Goal: Information Seeking & Learning: Check status

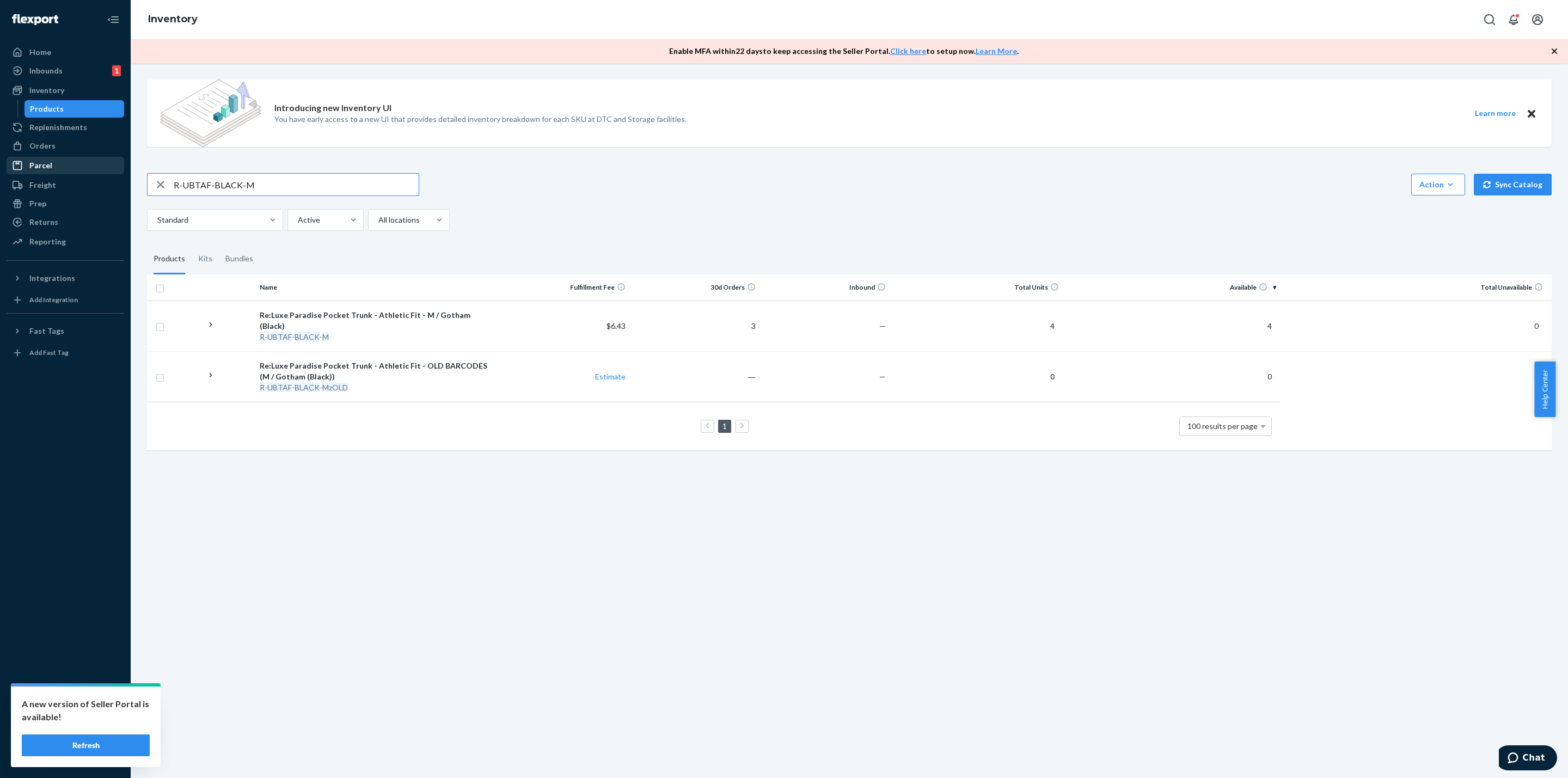
drag, startPoint x: 276, startPoint y: 185, endPoint x: 33, endPoint y: 165, distance: 243.8
click at [0, 211] on div "Home Inbounds 1 Shipping Plans Problems 1 Inventory Products Replenishments Ord…" at bounding box center [784, 389] width 1568 height 778
paste input "BB-GREYSHARKS"
drag, startPoint x: 294, startPoint y: 182, endPoint x: 82, endPoint y: 180, distance: 212.0
click at [87, 180] on div "Home Inbounds 1 Shipping Plans Problems 1 Inventory Products Replenishments Ord…" at bounding box center [784, 389] width 1568 height 778
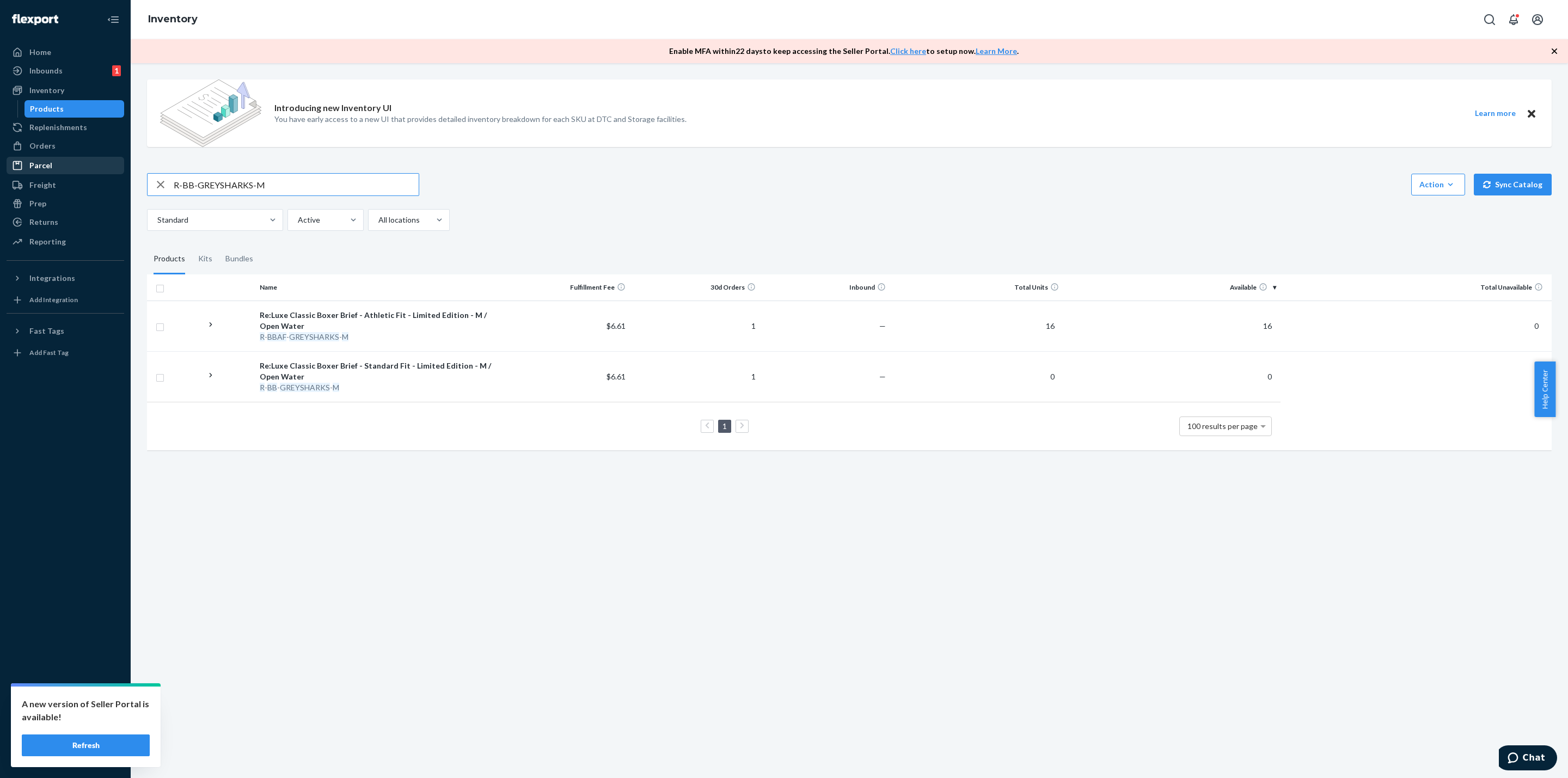
paste input "AYNAVY-STRP"
drag, startPoint x: 364, startPoint y: 177, endPoint x: 84, endPoint y: 215, distance: 282.6
click at [84, 215] on div "Home Inbounds 1 Shipping Plans Problems 1 Inventory Products Replenishments Ord…" at bounding box center [784, 389] width 1568 height 778
paste input "darkgray"
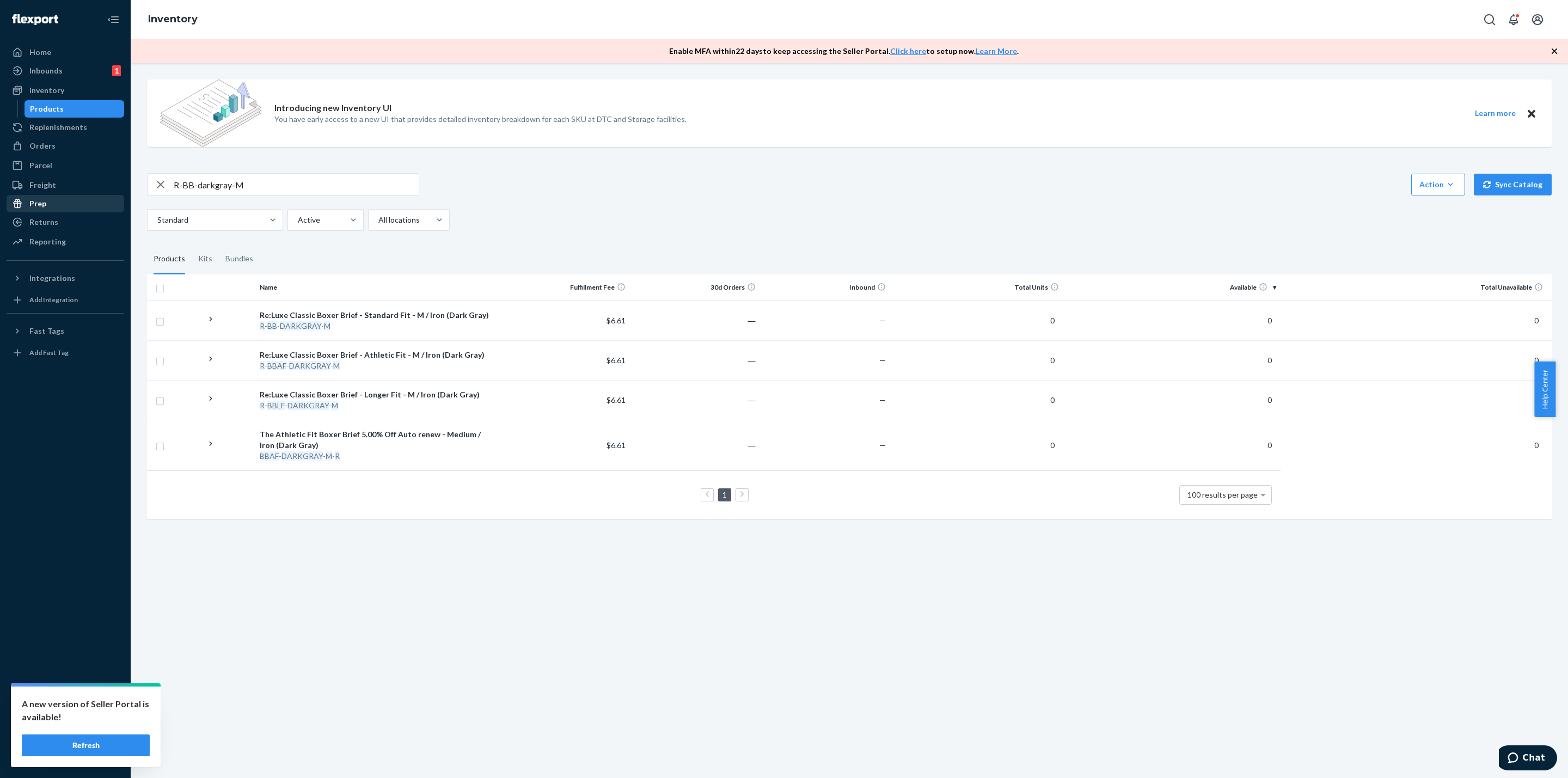
drag, startPoint x: 311, startPoint y: 195, endPoint x: 98, endPoint y: 199, distance: 213.0
click at [102, 200] on div "Home Inbounds 1 Shipping Plans Problems 1 Inventory Products Replenishments Ord…" at bounding box center [784, 389] width 1568 height 778
paste input "SRCN-BRIGHTNAVY-L"
type input "SRCN-BRIGHTNAVY-L"
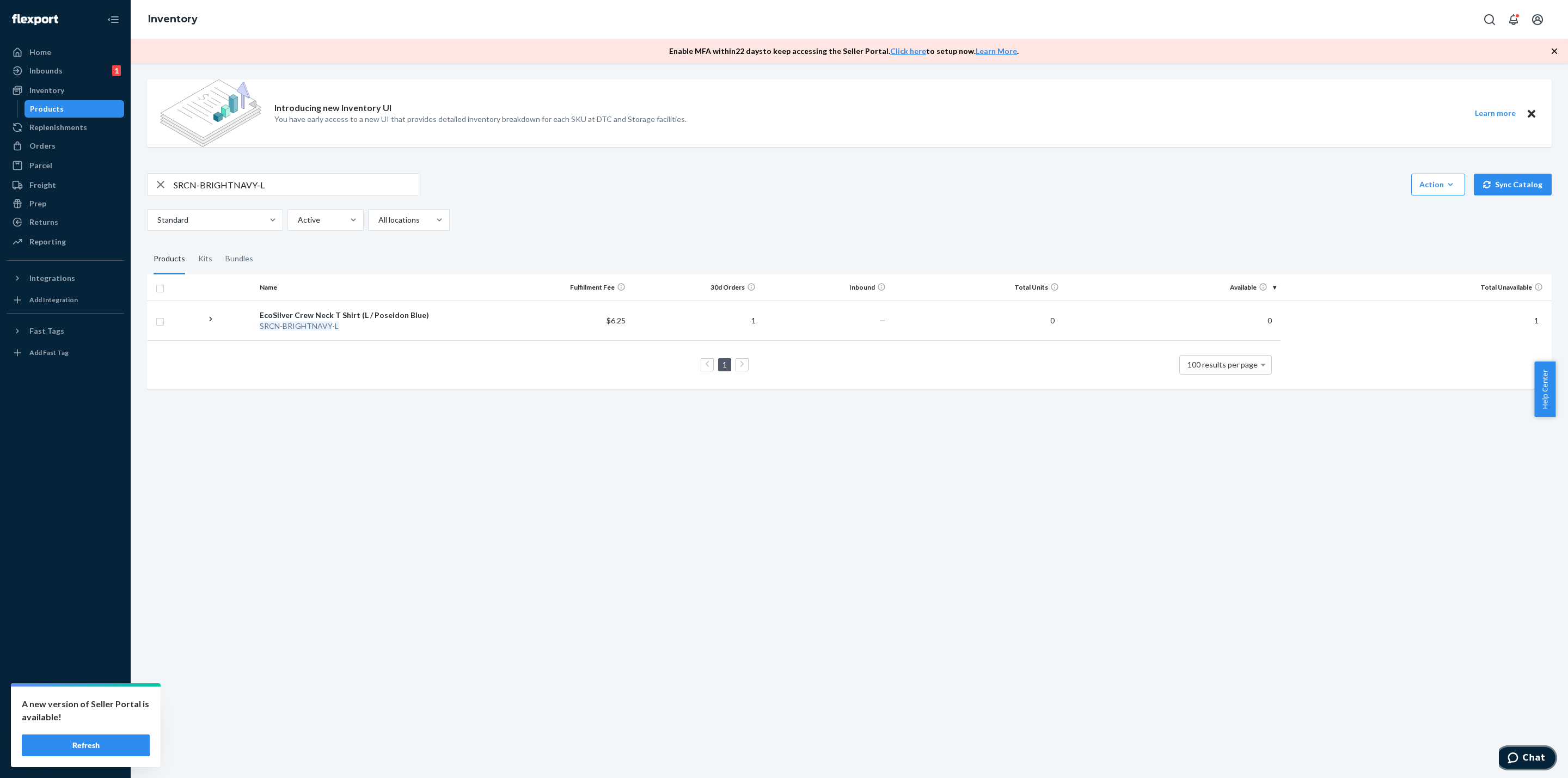
click at [1522, 754] on span "Chat" at bounding box center [1515, 758] width 15 height 11
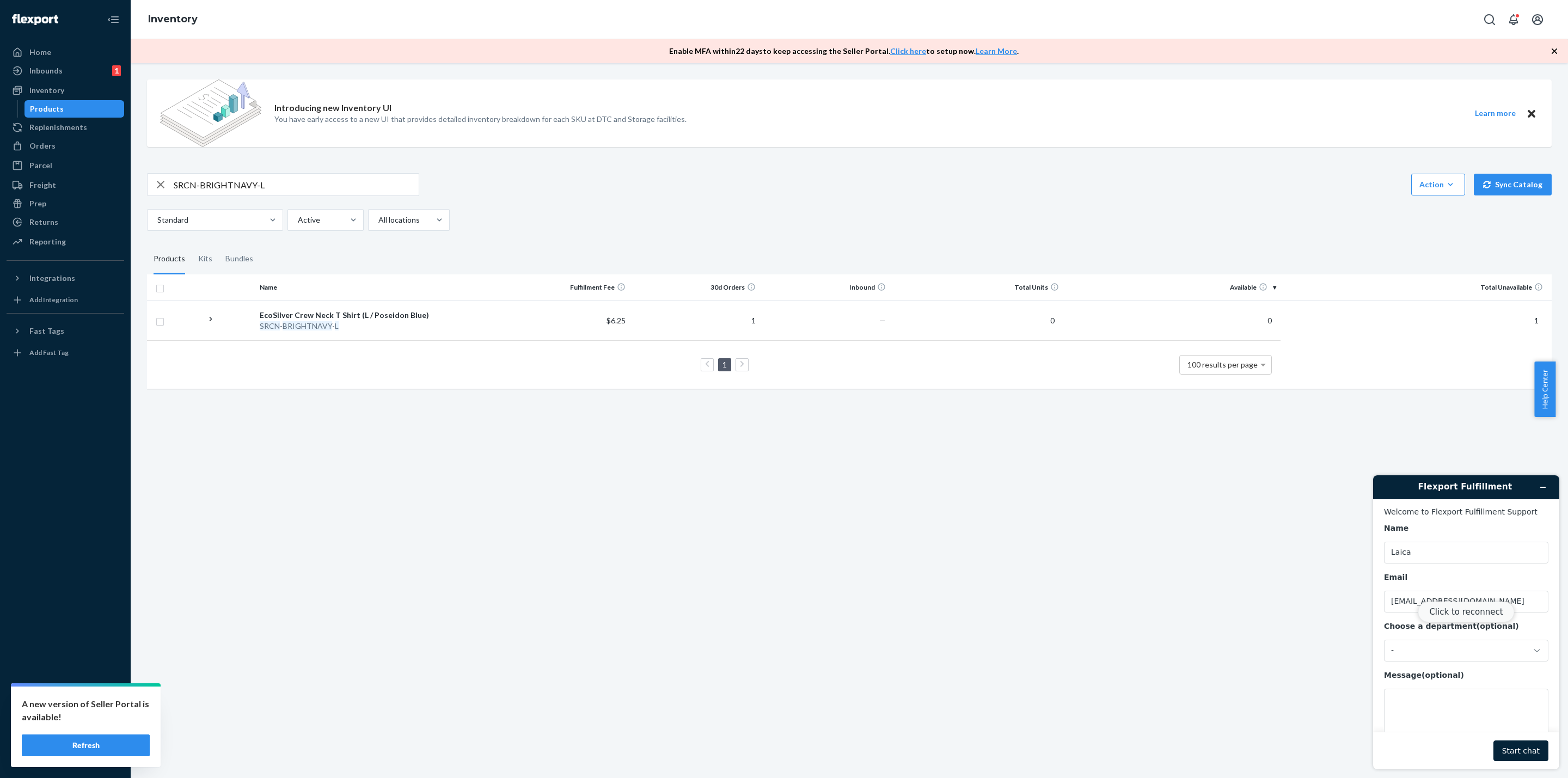
click at [1473, 614] on button "Click to reconnect" at bounding box center [1466, 612] width 96 height 21
click at [1486, 747] on button "Close" at bounding box center [1466, 746] width 165 height 21
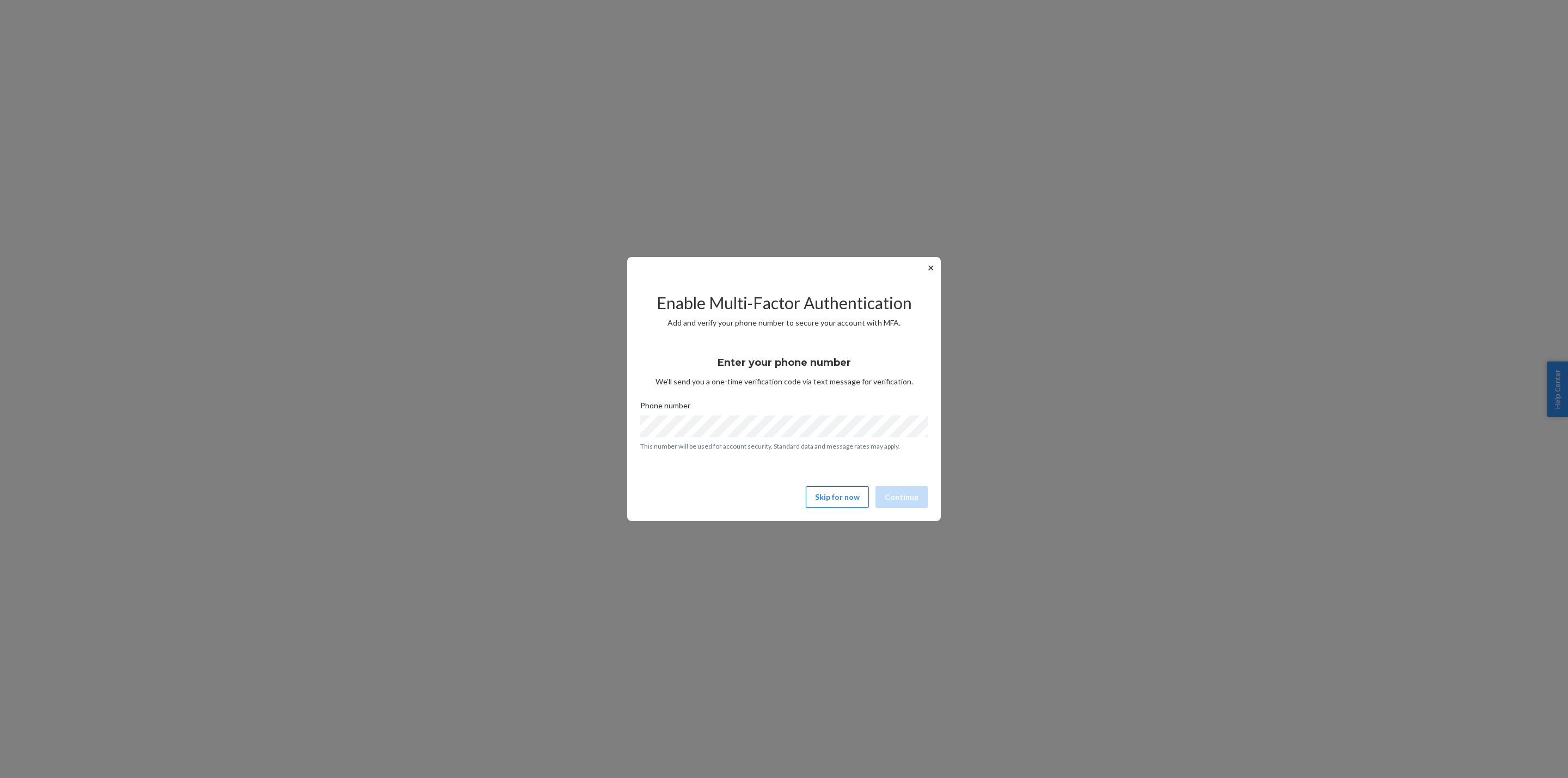
click at [835, 496] on button "Skip for now" at bounding box center [837, 497] width 63 height 22
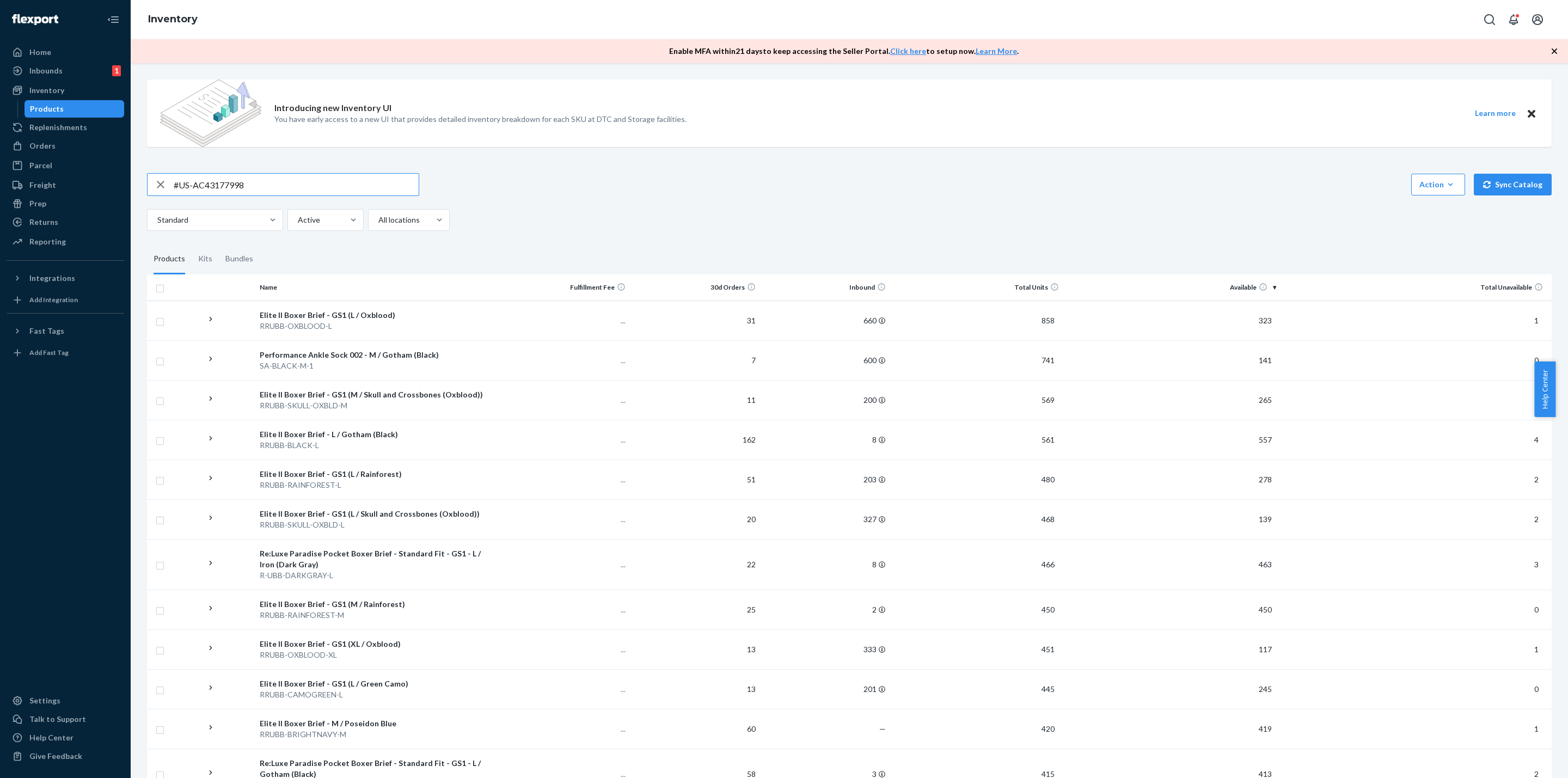
type input "#US-AC43177998"
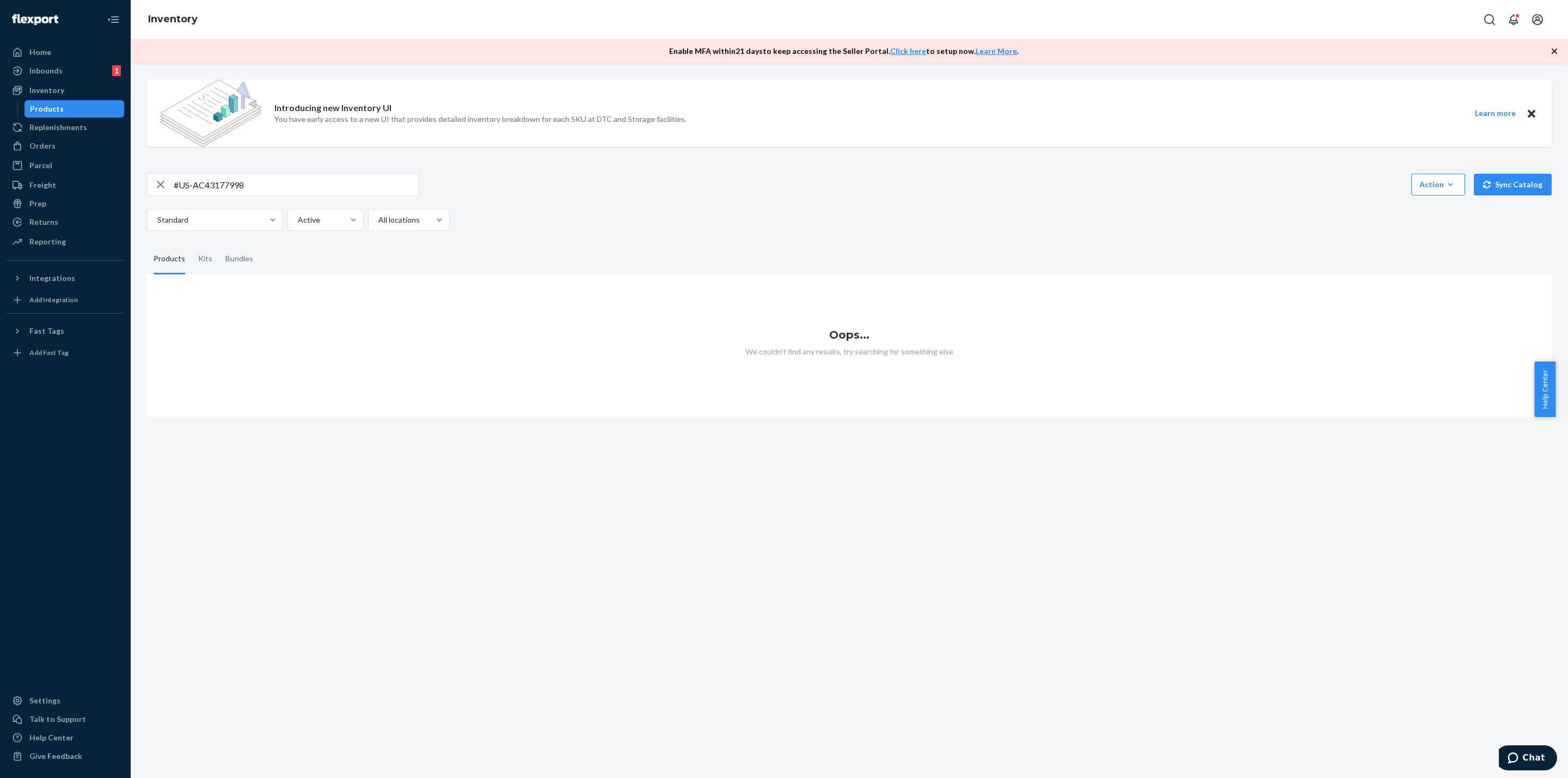
click at [714, 326] on div "Oops... We couldn't find any results, try searching for something else" at bounding box center [850, 345] width 1405 height 143
